Goal: Check status: Check status

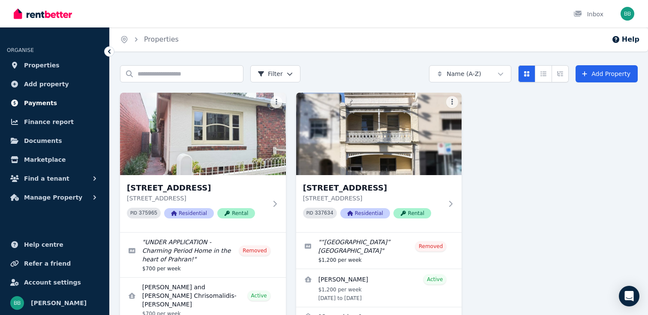
click at [46, 102] on span "Payments" at bounding box center [40, 103] width 33 height 10
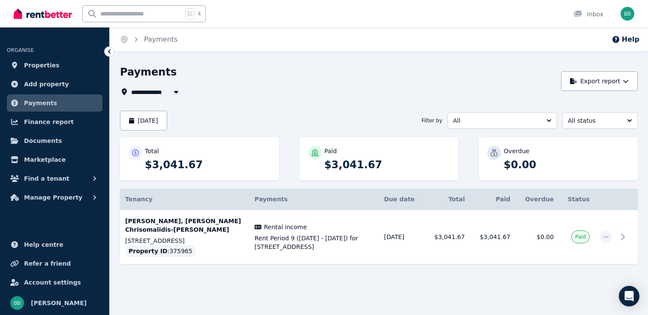
click at [170, 93] on button "button" at bounding box center [175, 92] width 15 height 10
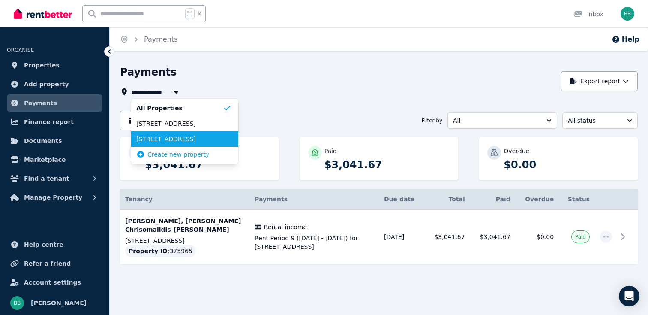
click at [185, 137] on span "[STREET_ADDRESS]" at bounding box center [179, 139] width 87 height 9
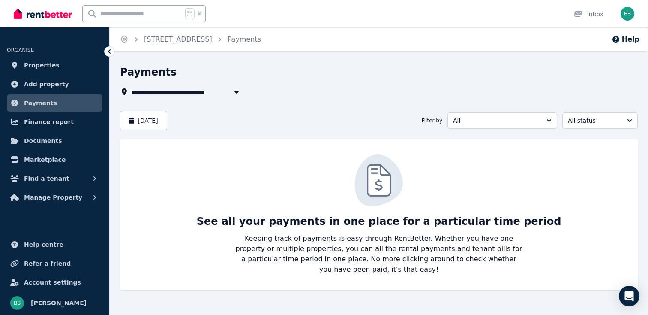
click at [184, 93] on span "[STREET_ADDRESS]" at bounding box center [168, 92] width 75 height 10
click at [265, 69] on div "Payments" at bounding box center [376, 73] width 513 height 16
click at [167, 126] on button "[DATE]" at bounding box center [143, 121] width 47 height 20
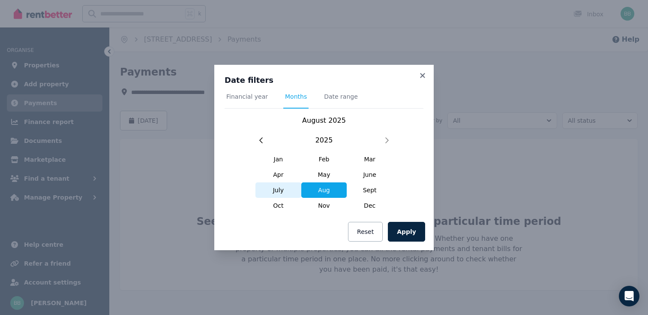
click at [285, 189] on span "July" at bounding box center [278, 189] width 46 height 15
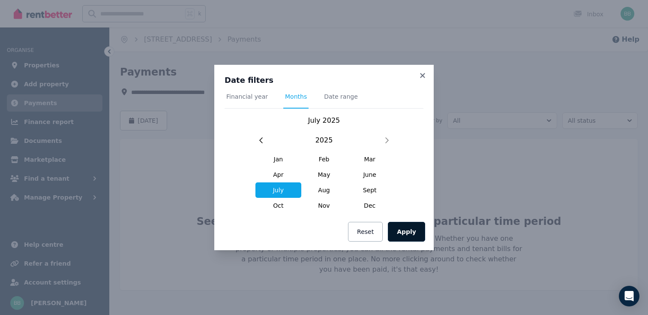
click at [412, 230] on button "Apply" at bounding box center [406, 232] width 37 height 20
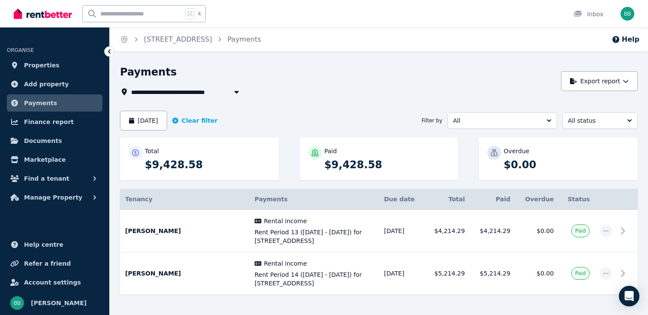
click at [165, 89] on span "[STREET_ADDRESS]" at bounding box center [168, 92] width 75 height 10
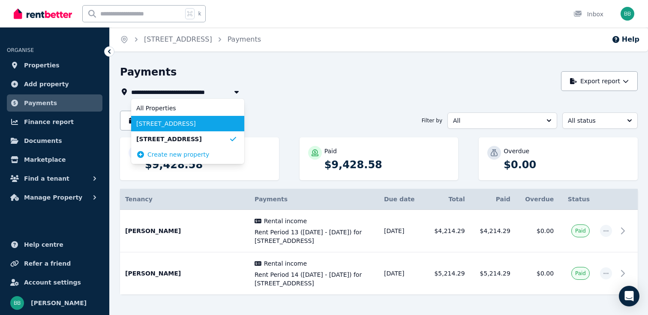
click at [160, 124] on span "[STREET_ADDRESS]" at bounding box center [182, 123] width 93 height 9
type input "**********"
